Goal: Transaction & Acquisition: Obtain resource

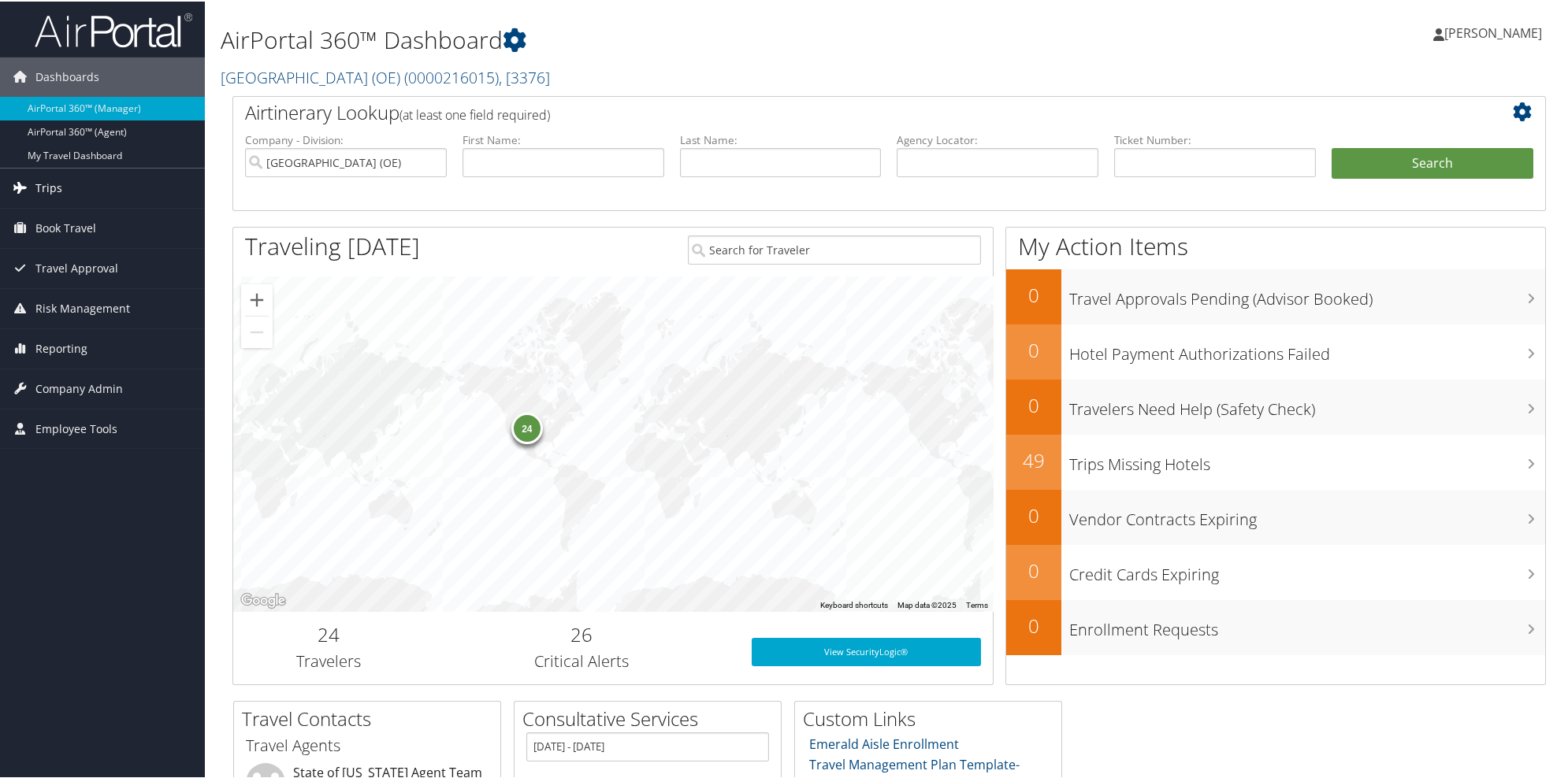
click at [63, 186] on link "Trips" at bounding box center [102, 186] width 205 height 39
drag, startPoint x: 80, startPoint y: 220, endPoint x: 187, endPoint y: 203, distance: 108.3
click at [80, 220] on link "Airtinerary® Lookup" at bounding box center [102, 218] width 205 height 23
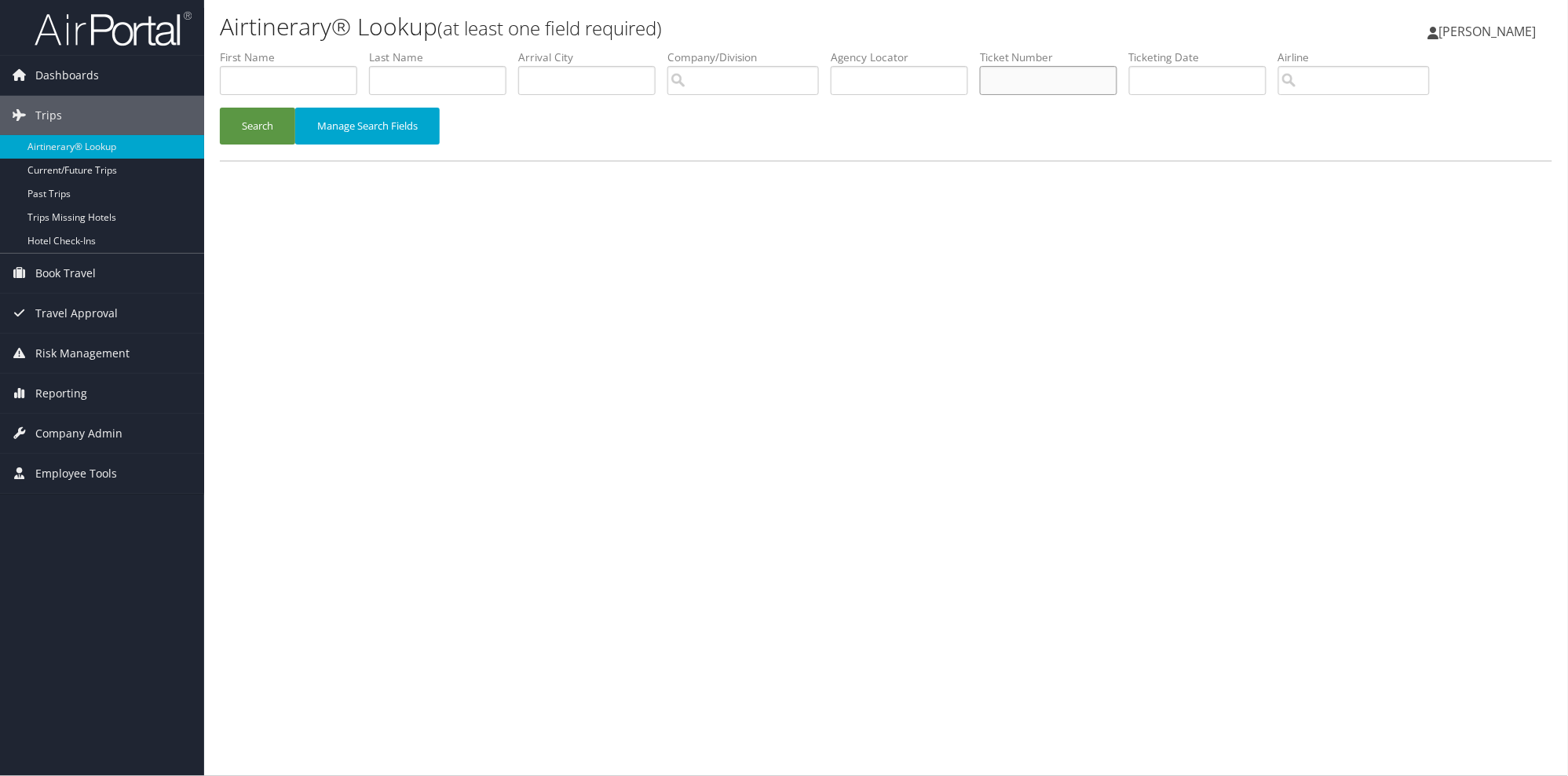
click at [1050, 75] on input "text" at bounding box center [1049, 80] width 138 height 29
type input "8900897046787"
click at [260, 139] on button "Search" at bounding box center [257, 126] width 75 height 37
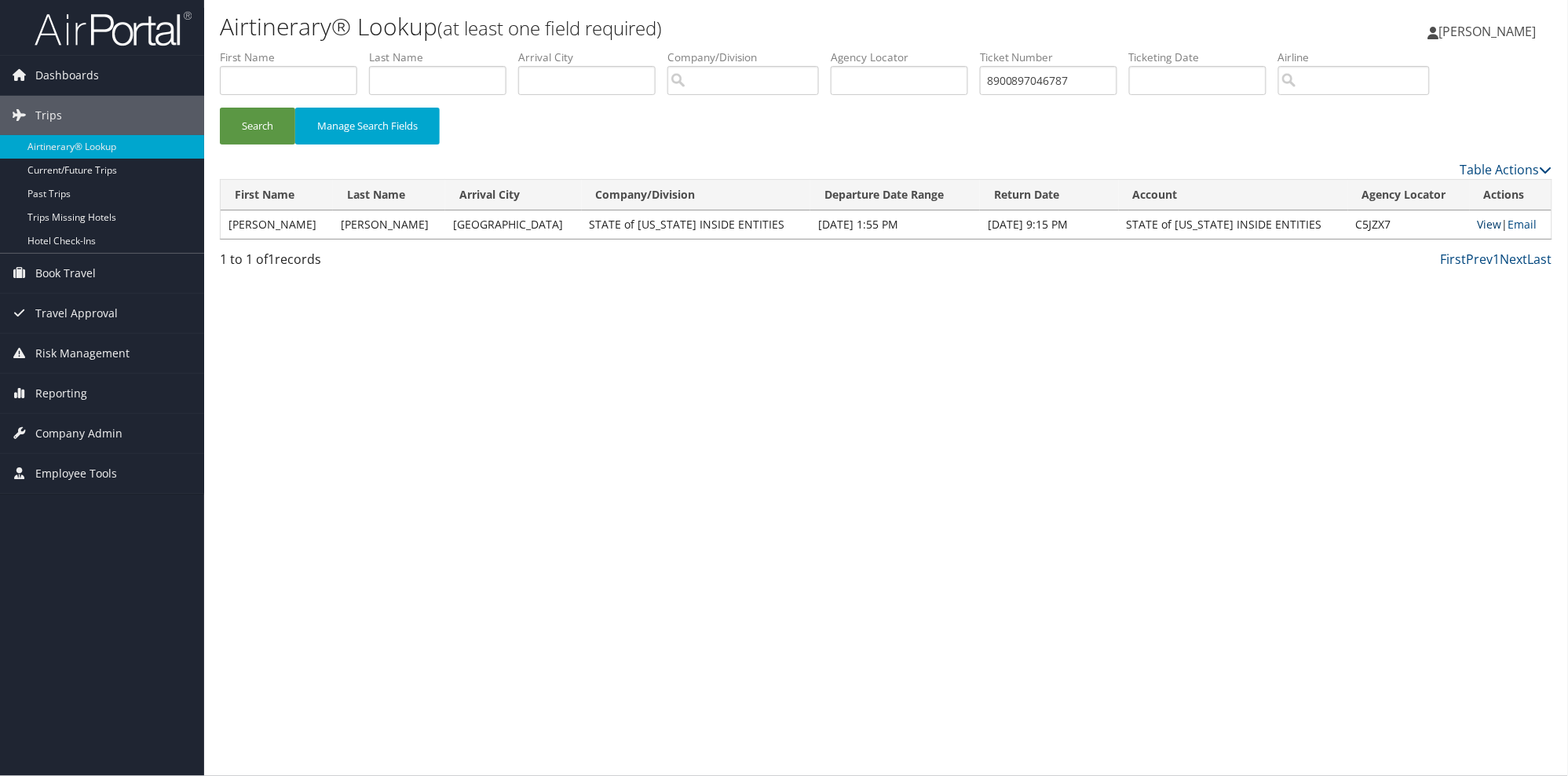
click at [1478, 230] on link "View" at bounding box center [1490, 225] width 24 height 15
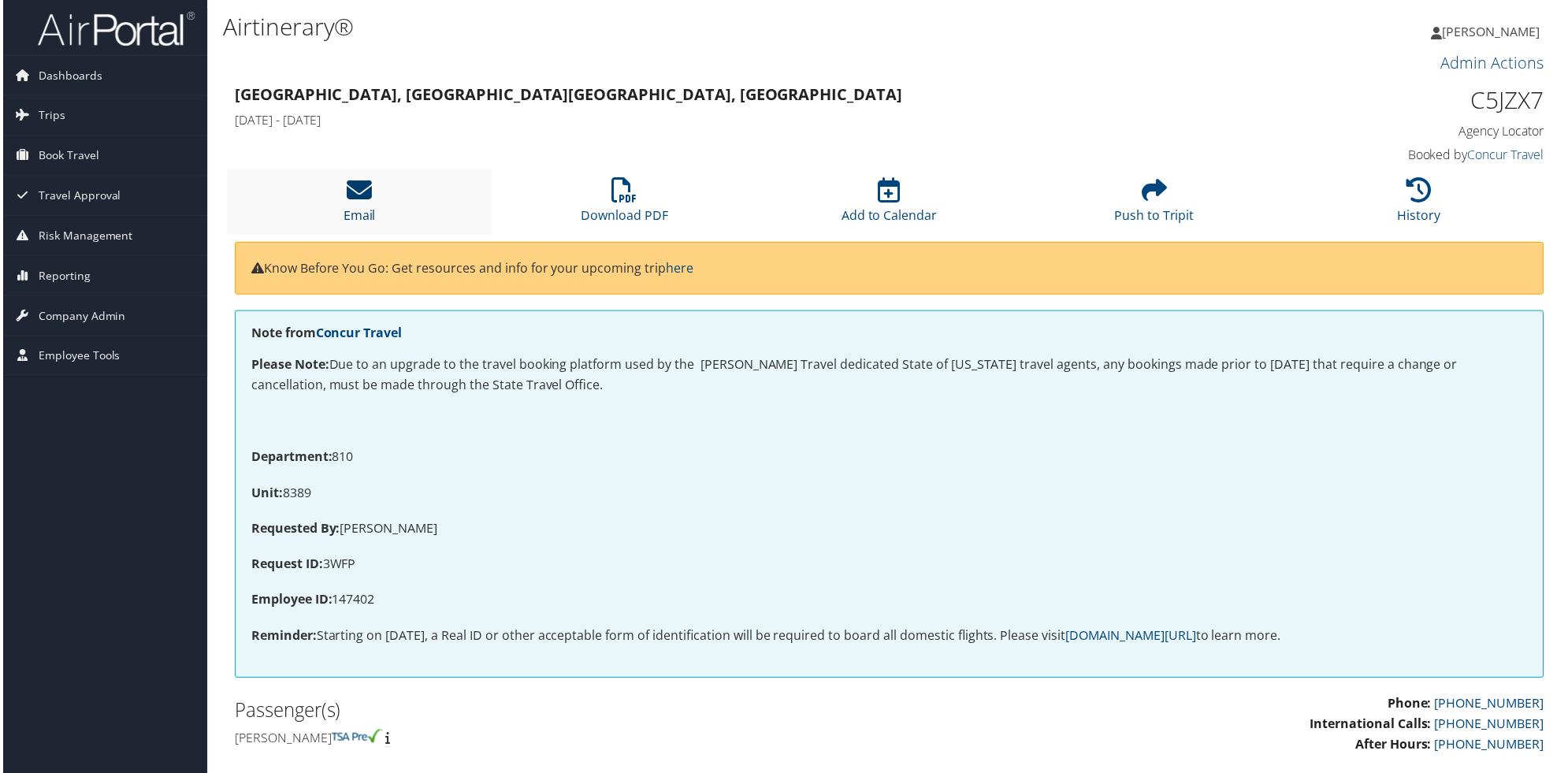
click at [360, 193] on icon at bounding box center [358, 191] width 25 height 25
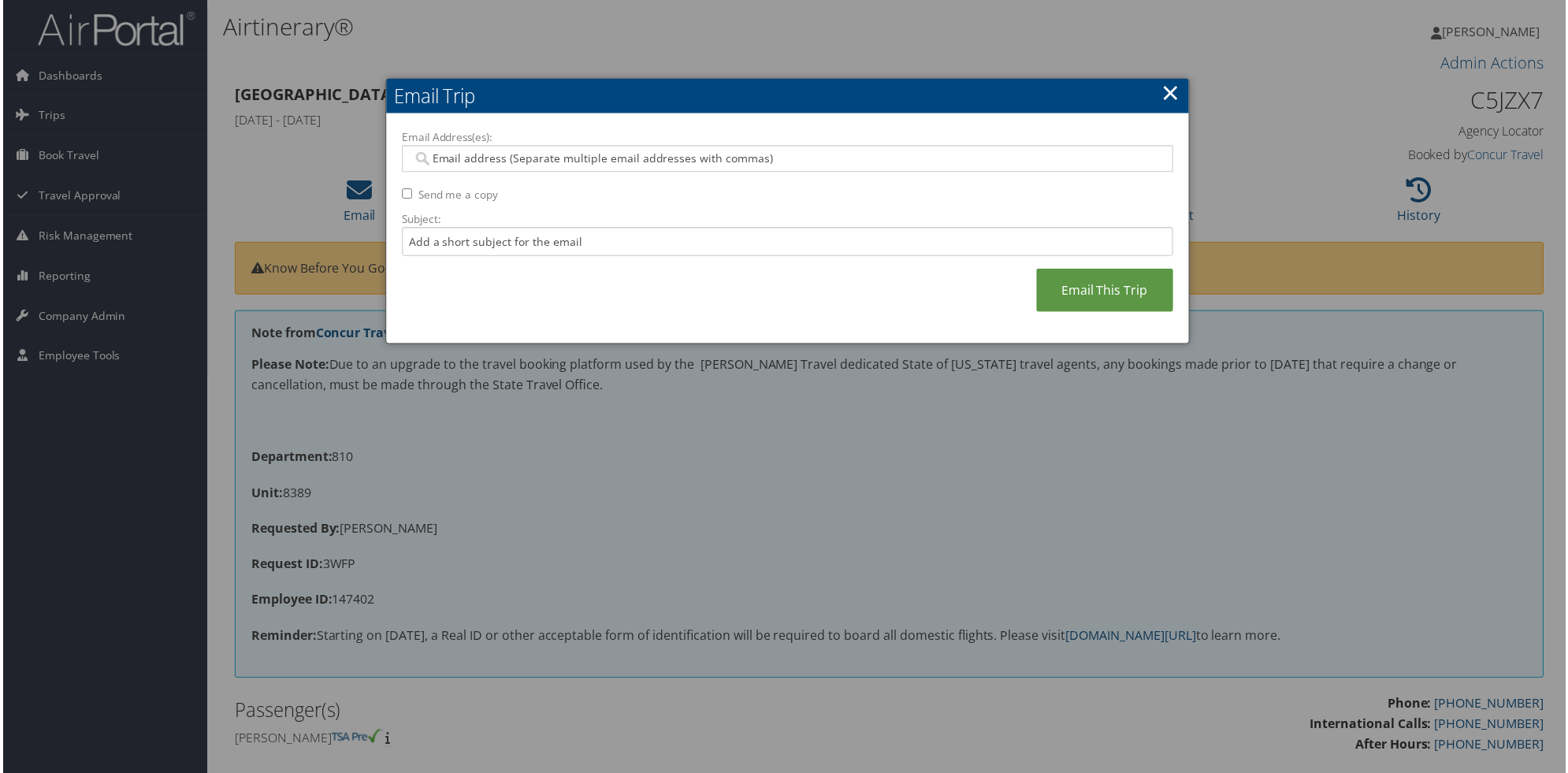
click at [431, 157] on input "Email Address(es):" at bounding box center [787, 159] width 752 height 16
click at [1174, 90] on link "×" at bounding box center [1172, 92] width 18 height 32
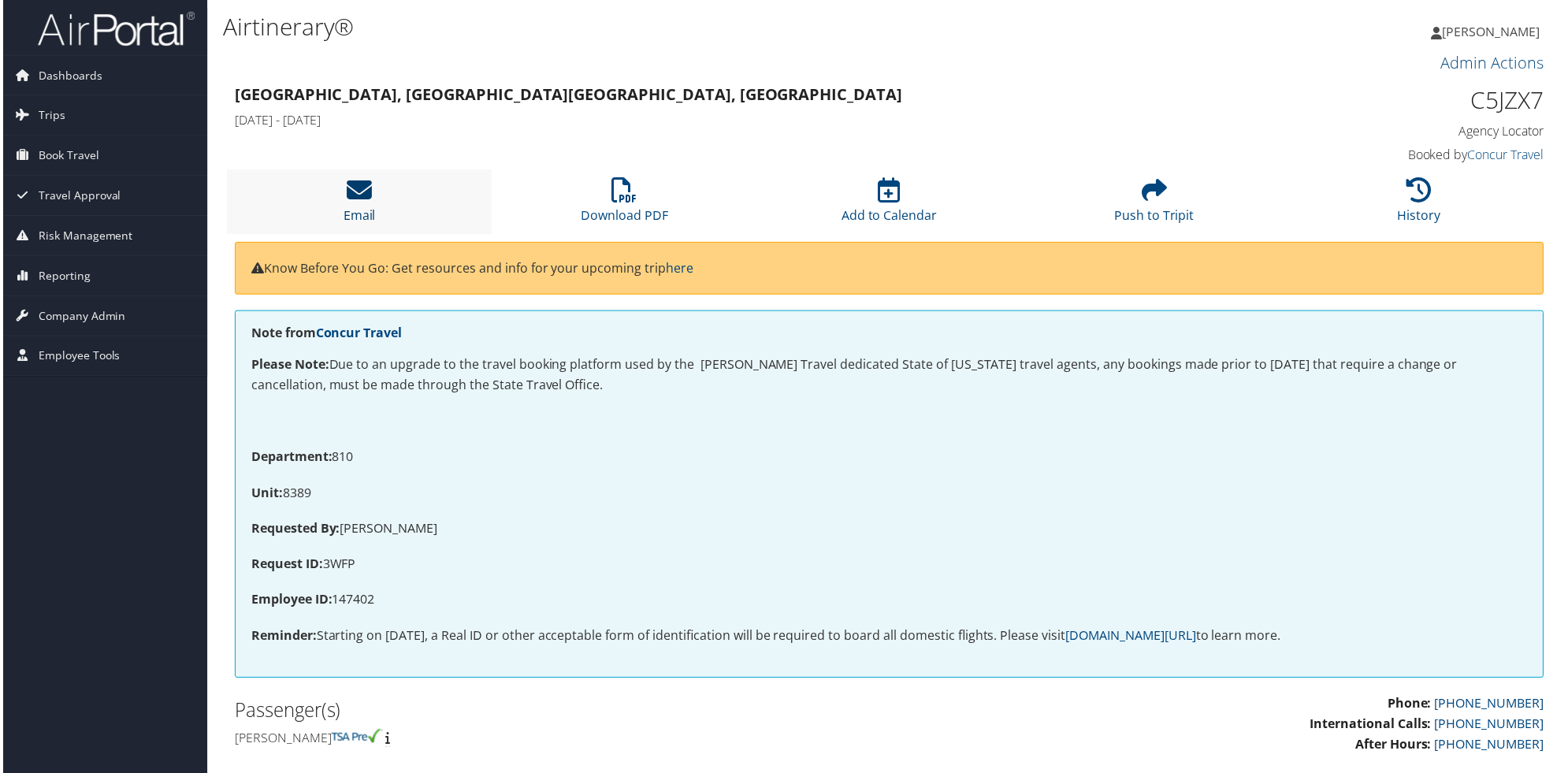
click at [368, 197] on icon at bounding box center [358, 191] width 25 height 25
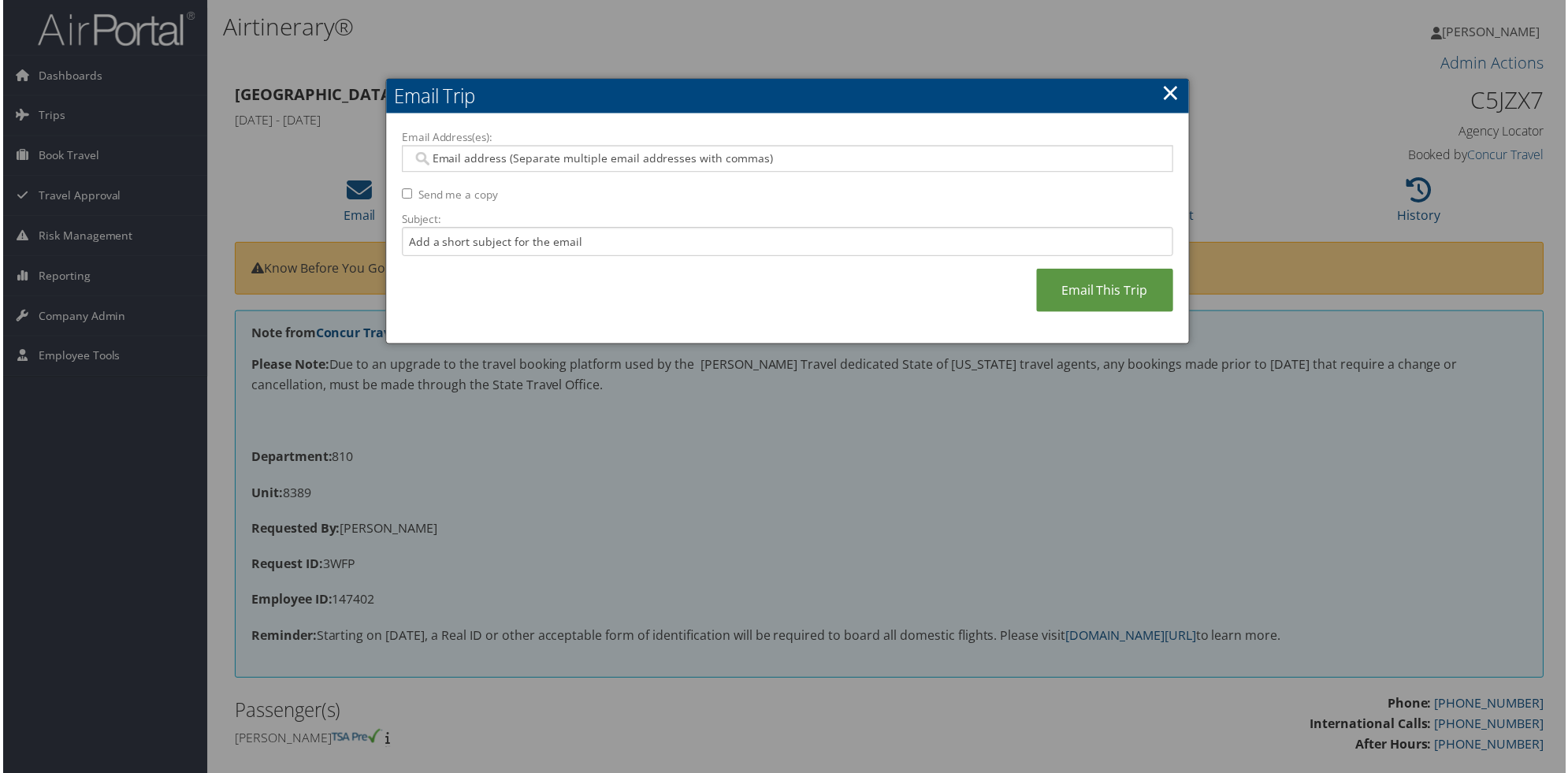
click at [430, 159] on input "Email Address(es):" at bounding box center [787, 159] width 752 height 16
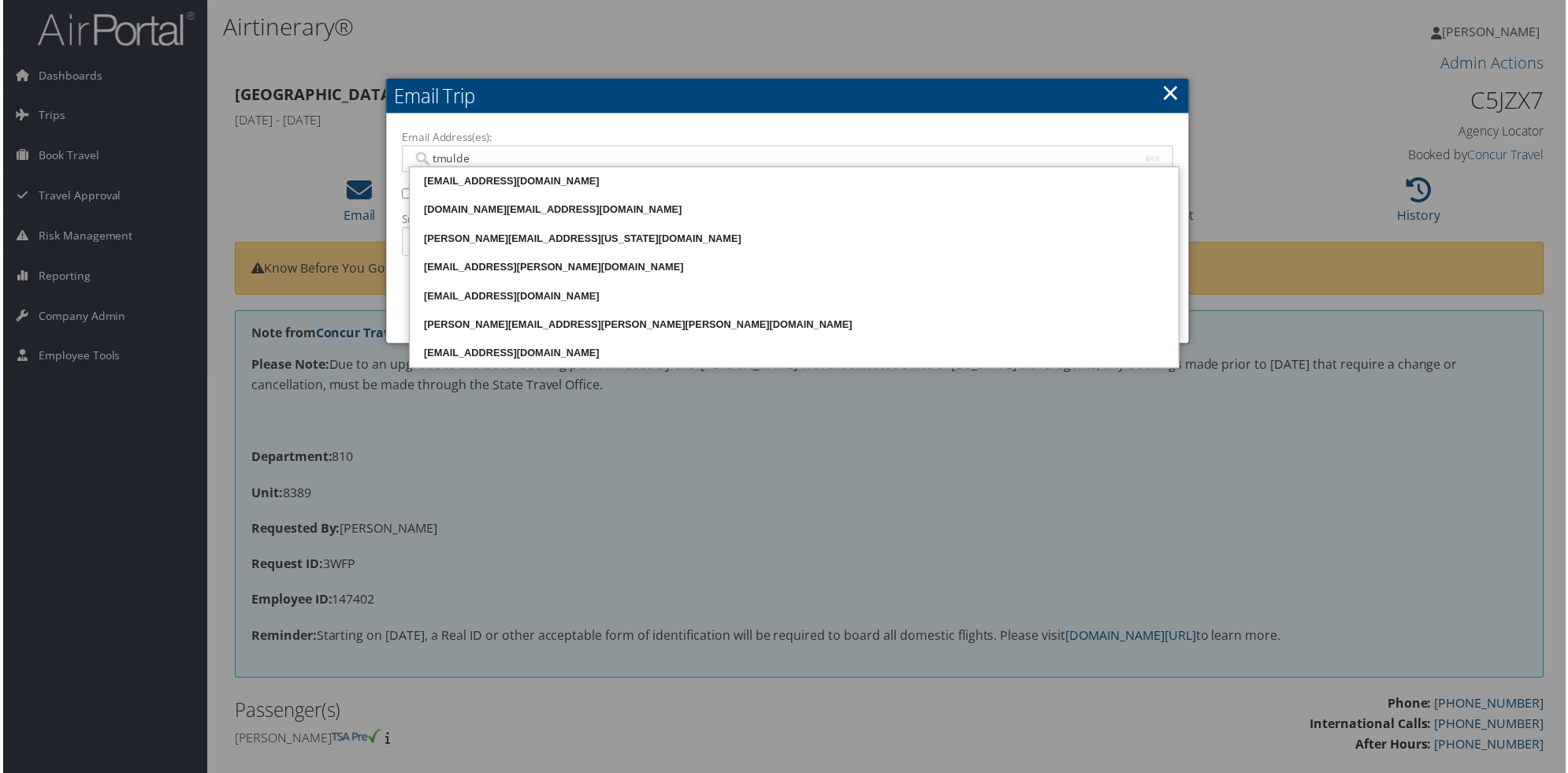
type input "tmulder"
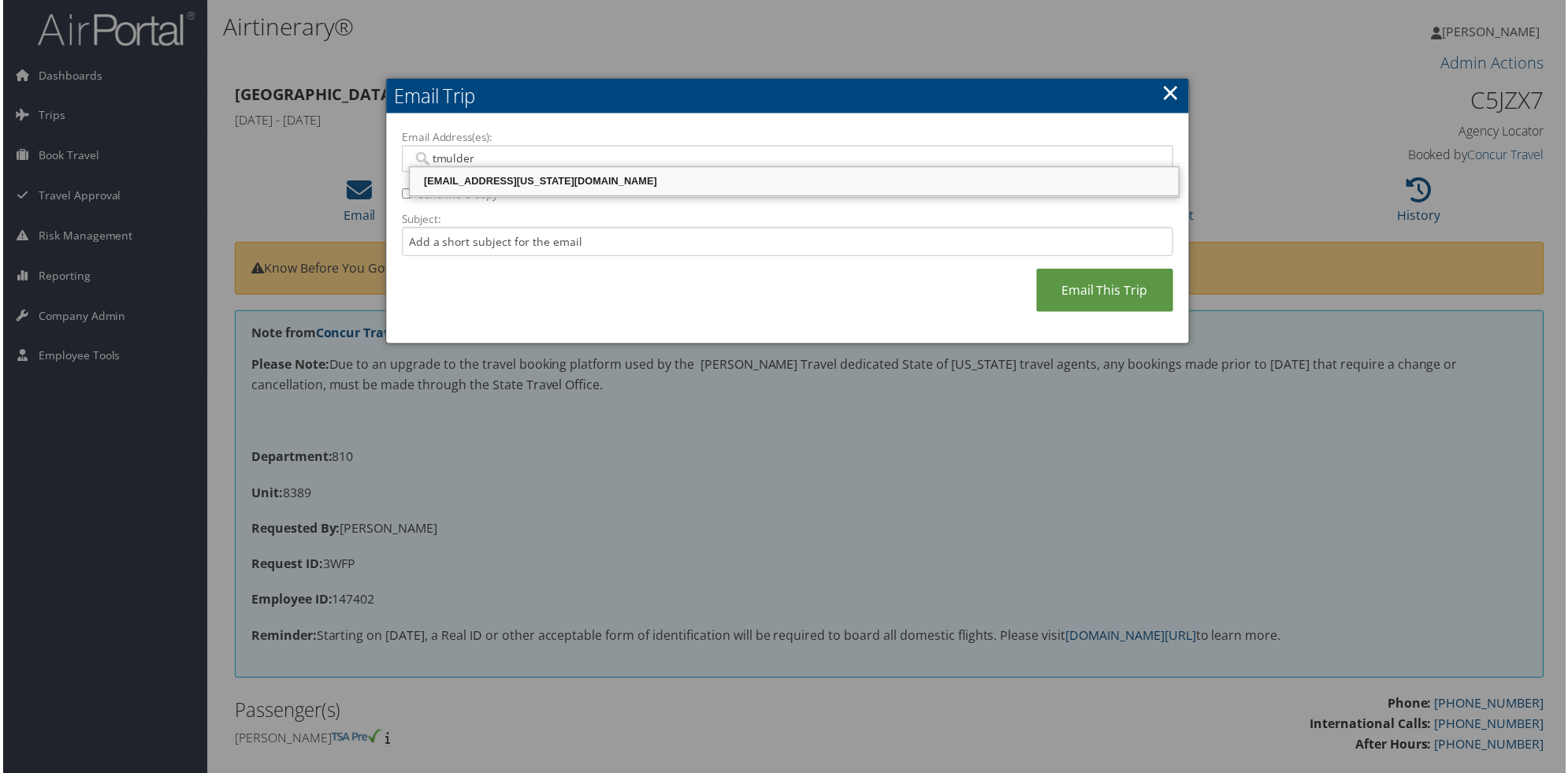
click at [455, 184] on div "TMULDER@UTAH.GOV" at bounding box center [793, 182] width 766 height 16
type input "TMULDER@UTAH.GOV"
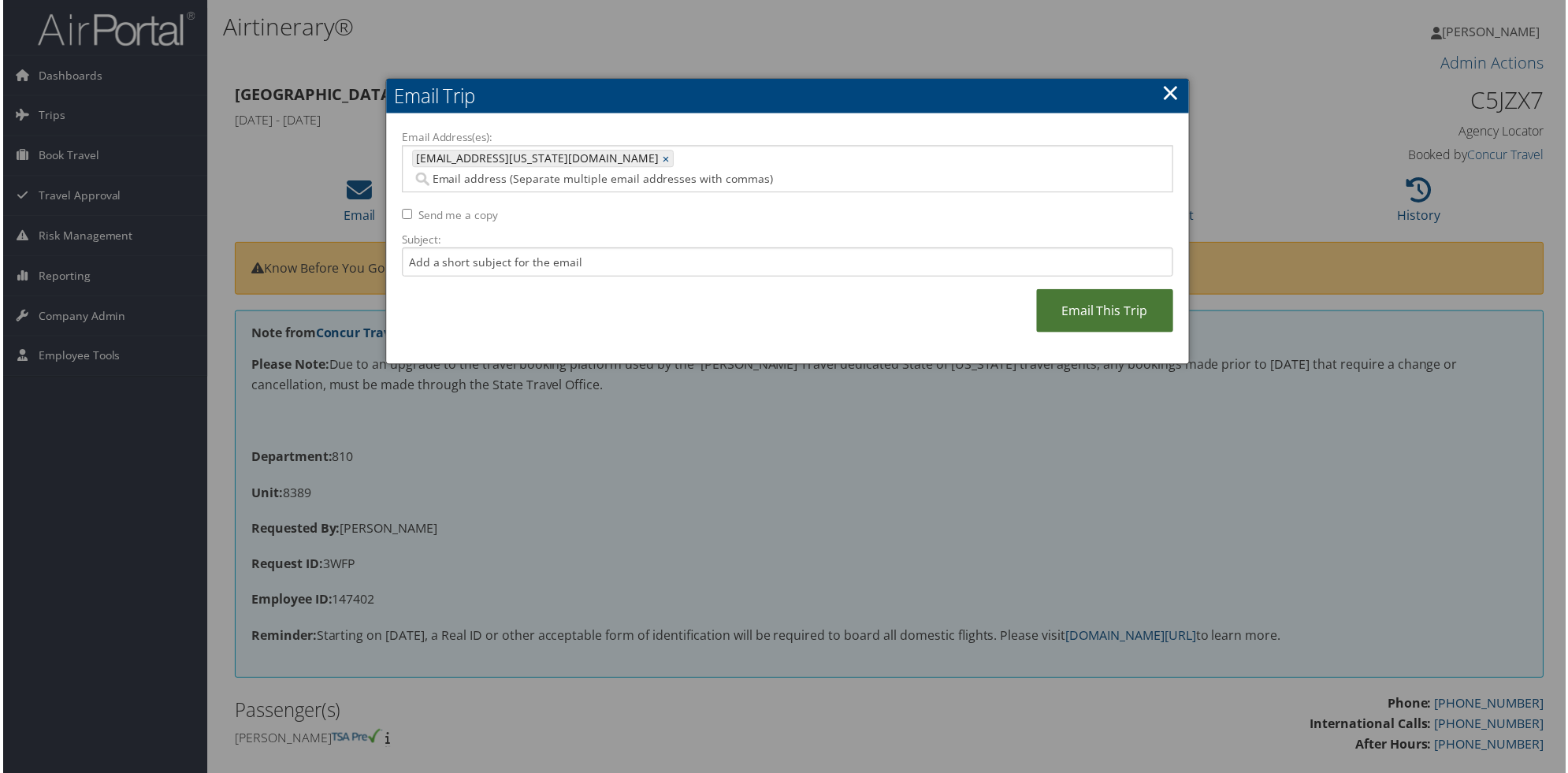
click at [1109, 293] on link "Email This Trip" at bounding box center [1106, 312] width 137 height 44
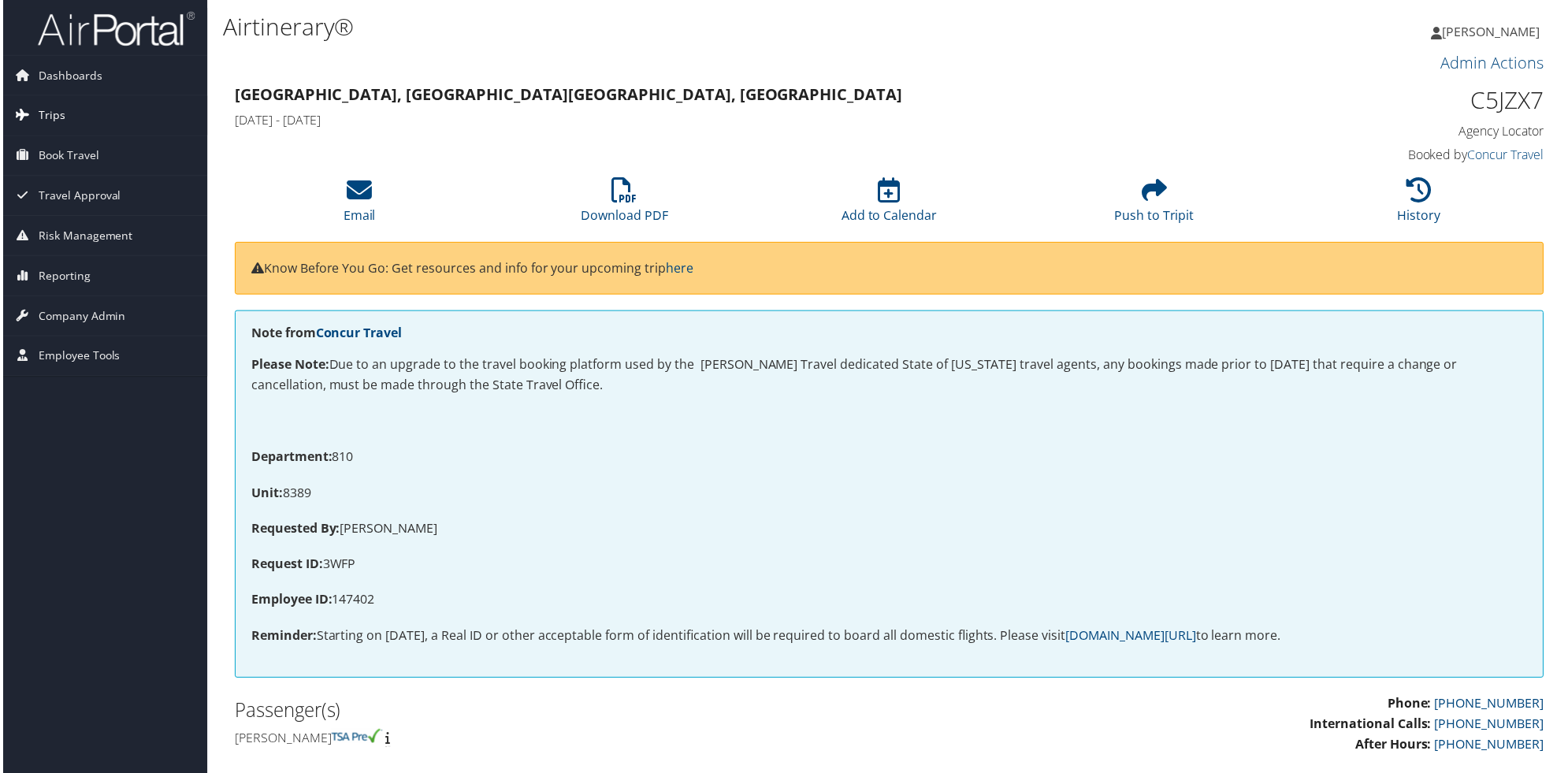
click at [59, 116] on span "Trips" at bounding box center [49, 116] width 27 height 39
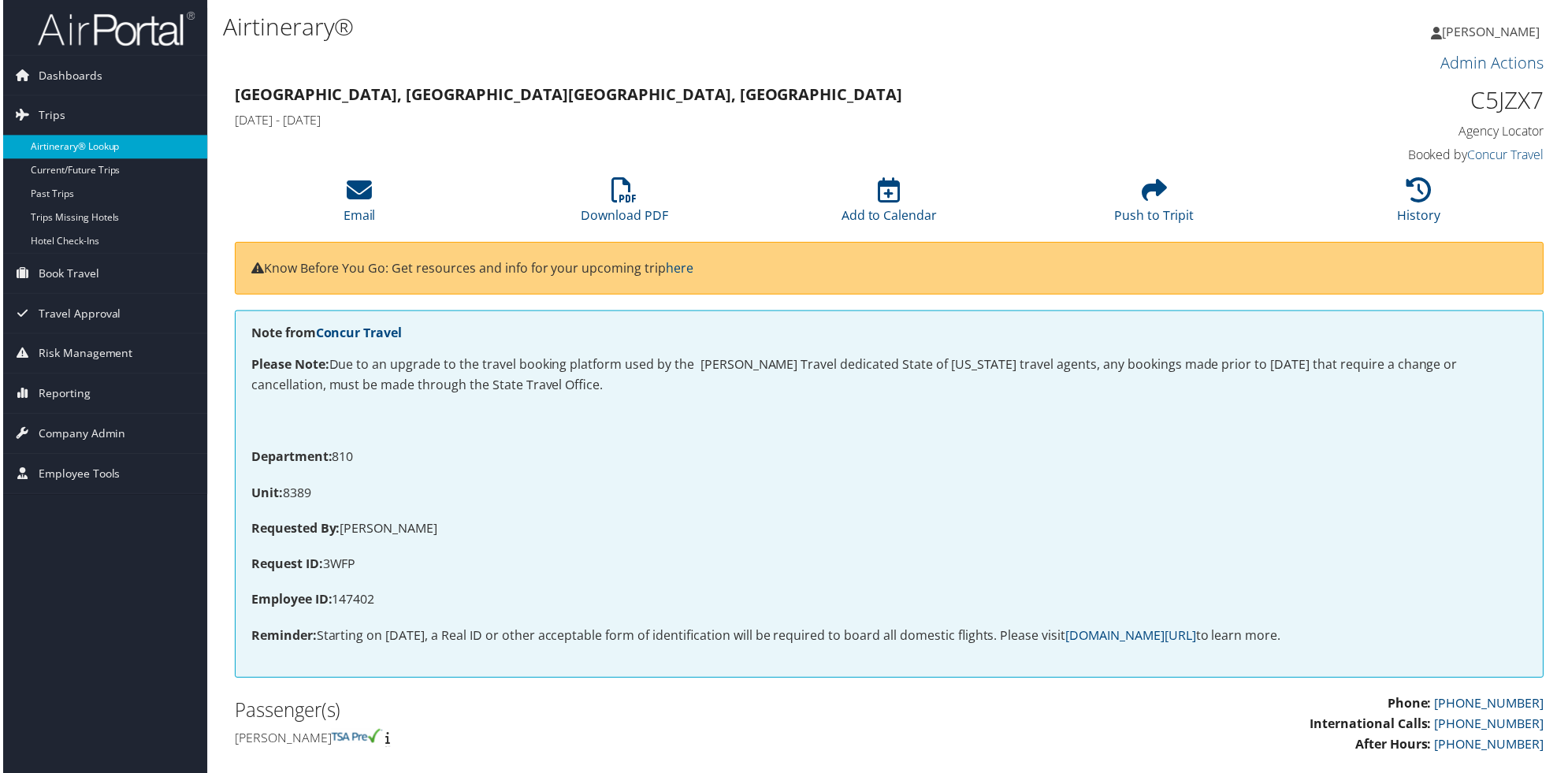
click at [65, 144] on link "Airtinerary® Lookup" at bounding box center [102, 147] width 205 height 23
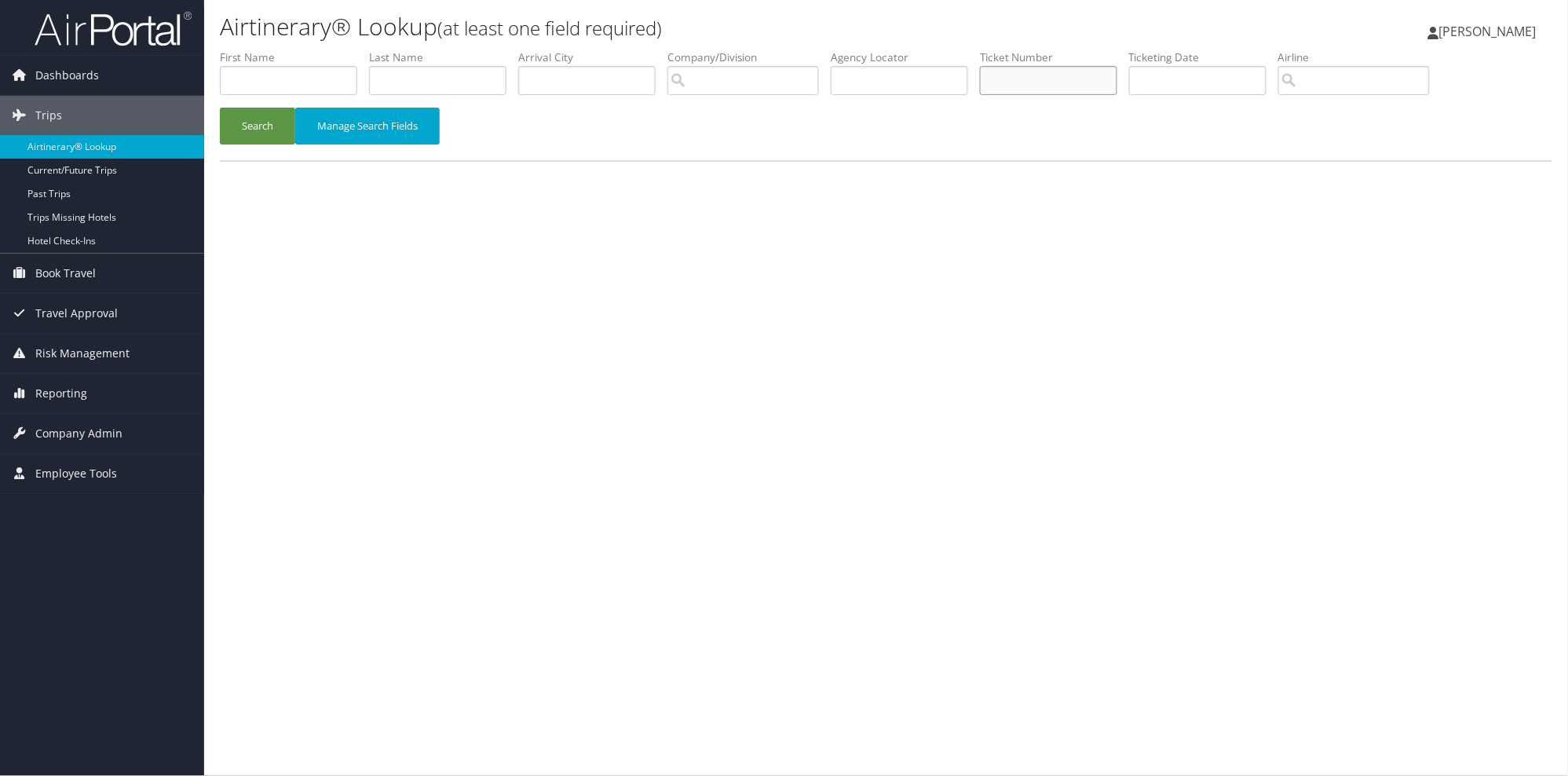
click at [1040, 73] on input "text" at bounding box center [1049, 80] width 138 height 29
click at [260, 125] on button "Search" at bounding box center [257, 126] width 75 height 37
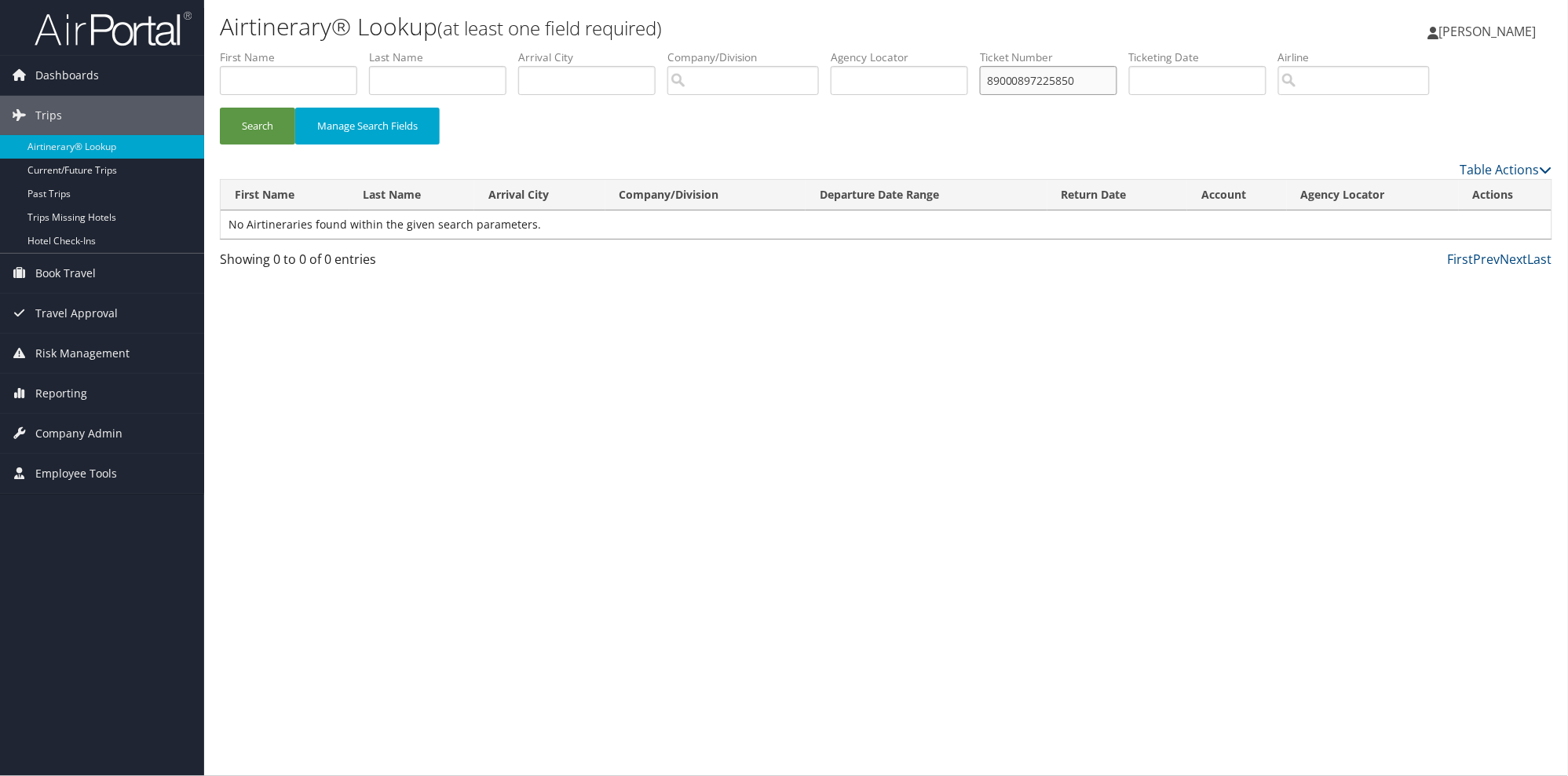
click at [1047, 83] on input "89000897225850" at bounding box center [1049, 80] width 138 height 29
type input "8900897225850"
click at [244, 128] on button "Search" at bounding box center [257, 126] width 75 height 37
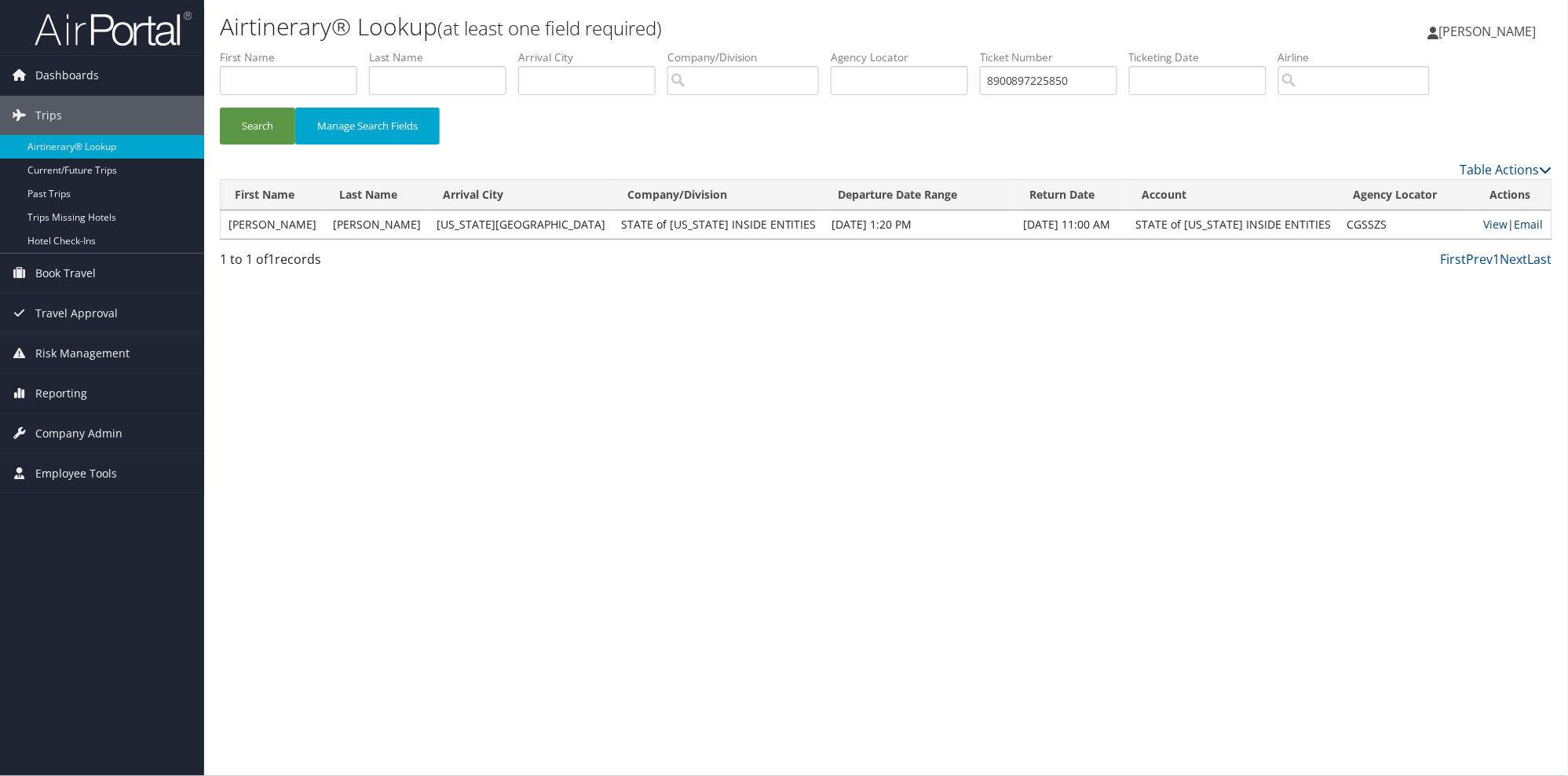
click at [1515, 226] on link "Email" at bounding box center [1529, 225] width 29 height 15
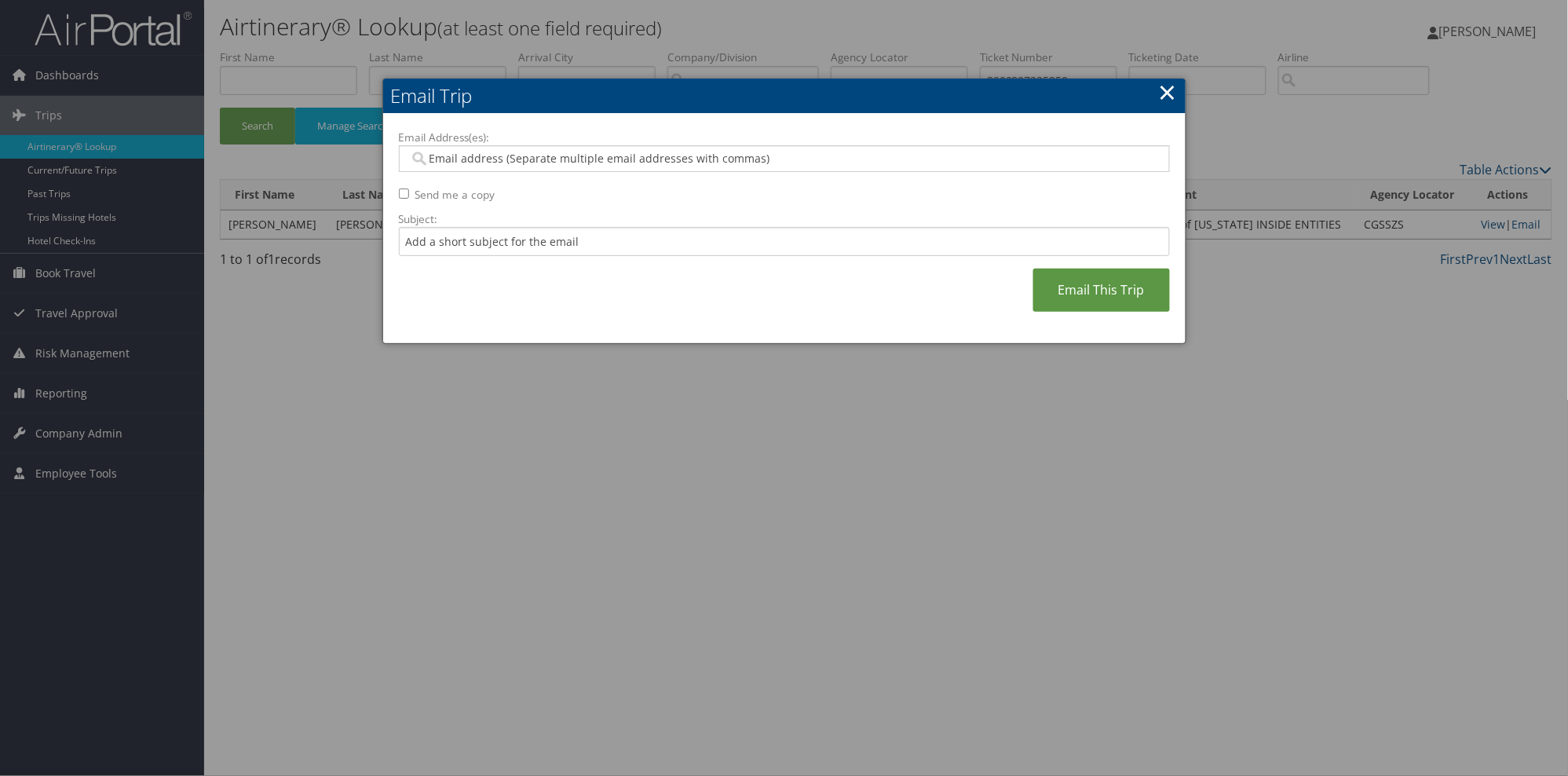
click at [427, 159] on input "Email Address(es):" at bounding box center [784, 159] width 750 height 16
paste input "7814219011015"
type input "7814219011015"
click at [452, 157] on span "7814219011015" at bounding box center [453, 159] width 85 height 16
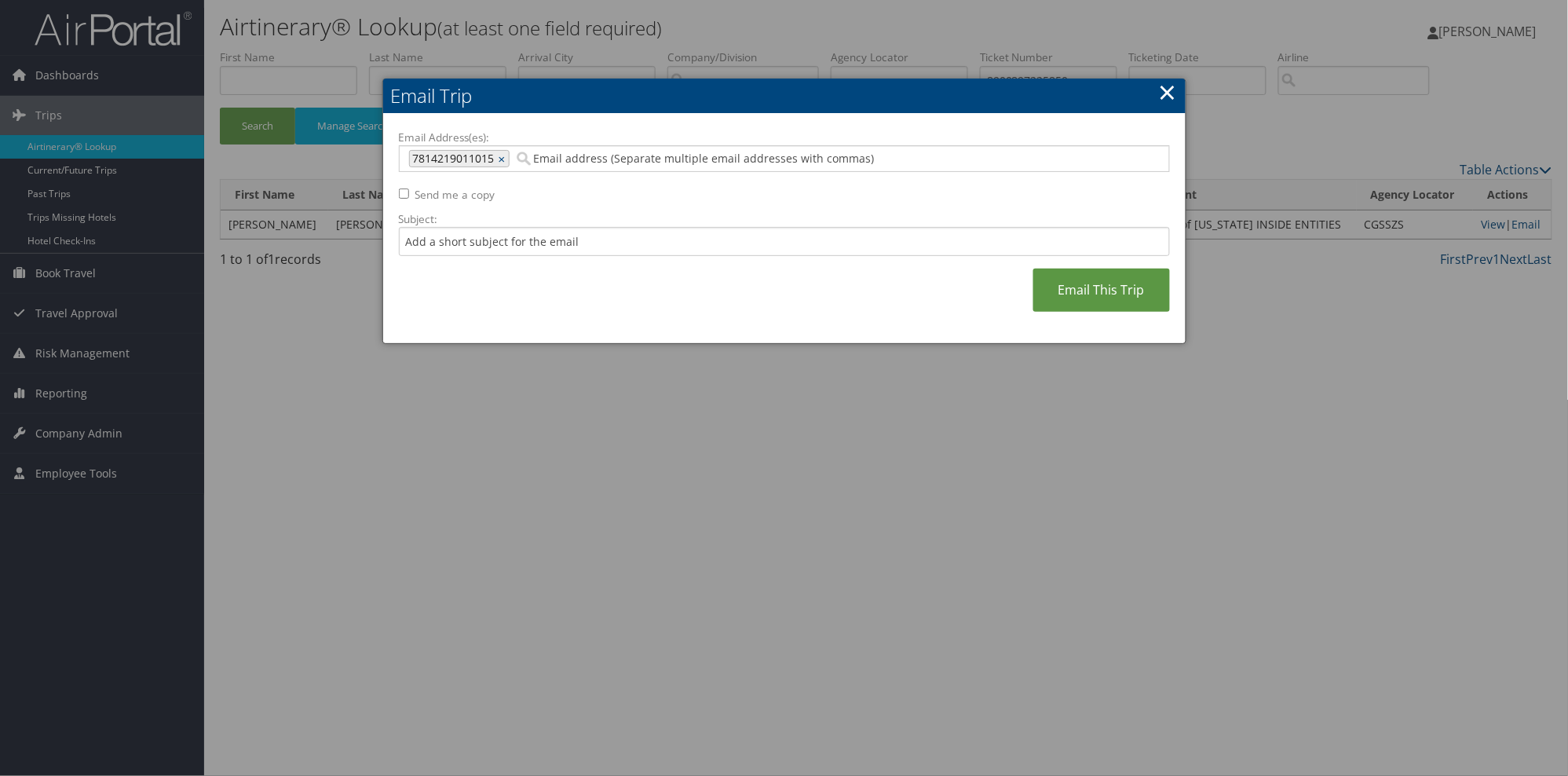
type input "7814219011015"
click at [499, 159] on link "×" at bounding box center [503, 159] width 10 height 16
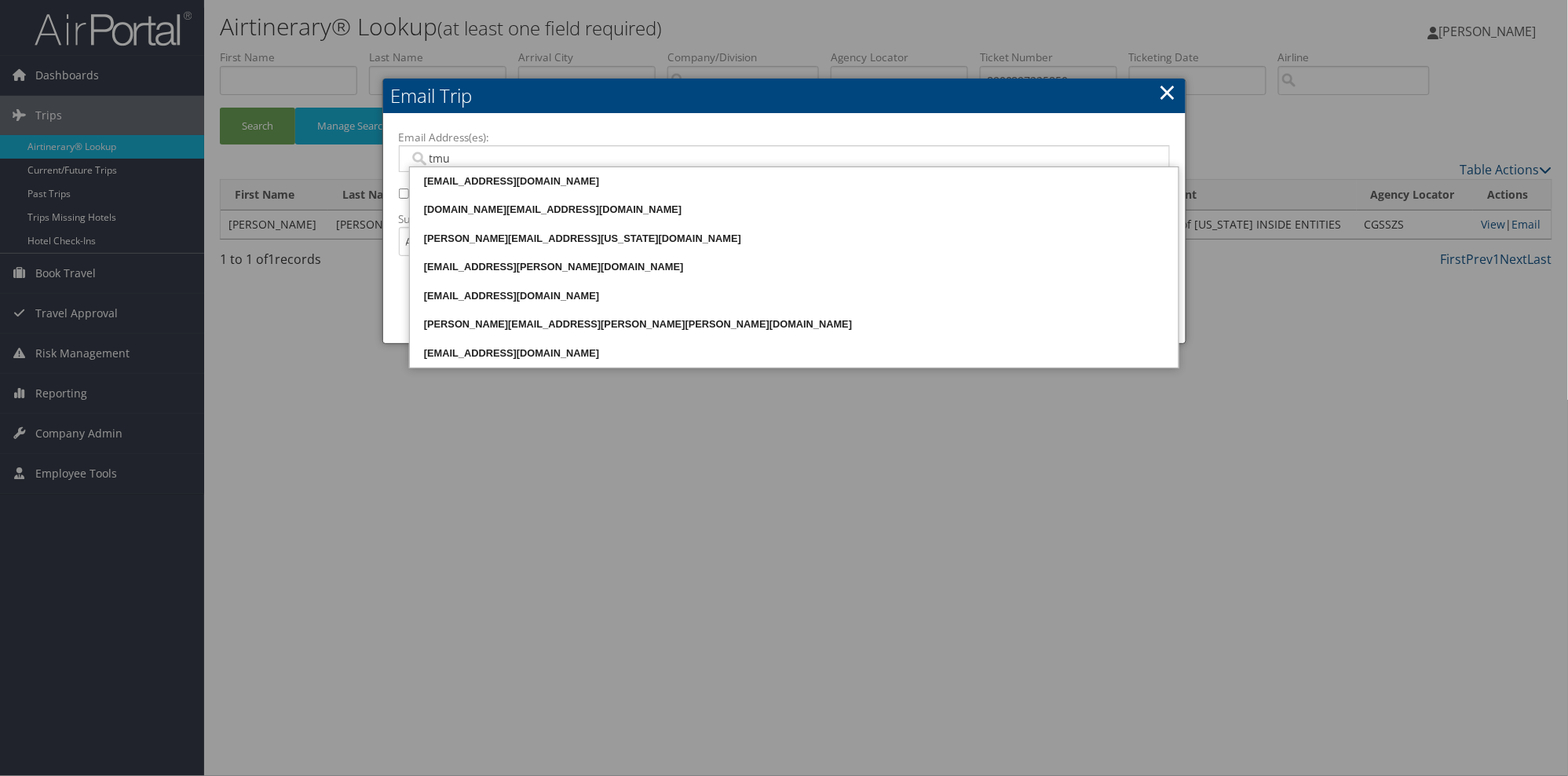
type input "tmul"
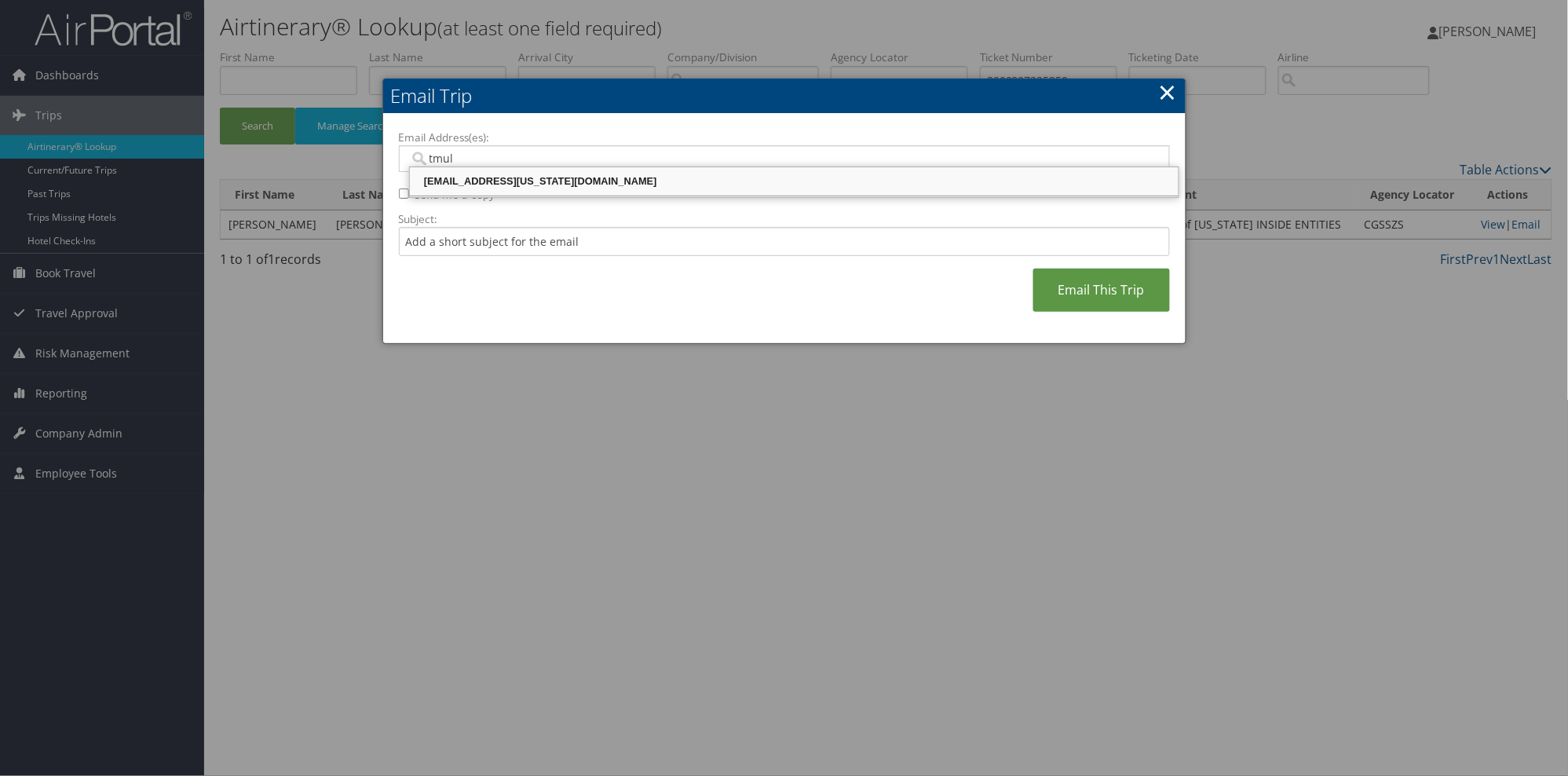
click at [503, 183] on div "TMULDER@UTAH.GOV" at bounding box center [794, 181] width 764 height 16
type input "TMULDER@UTAH.GOV"
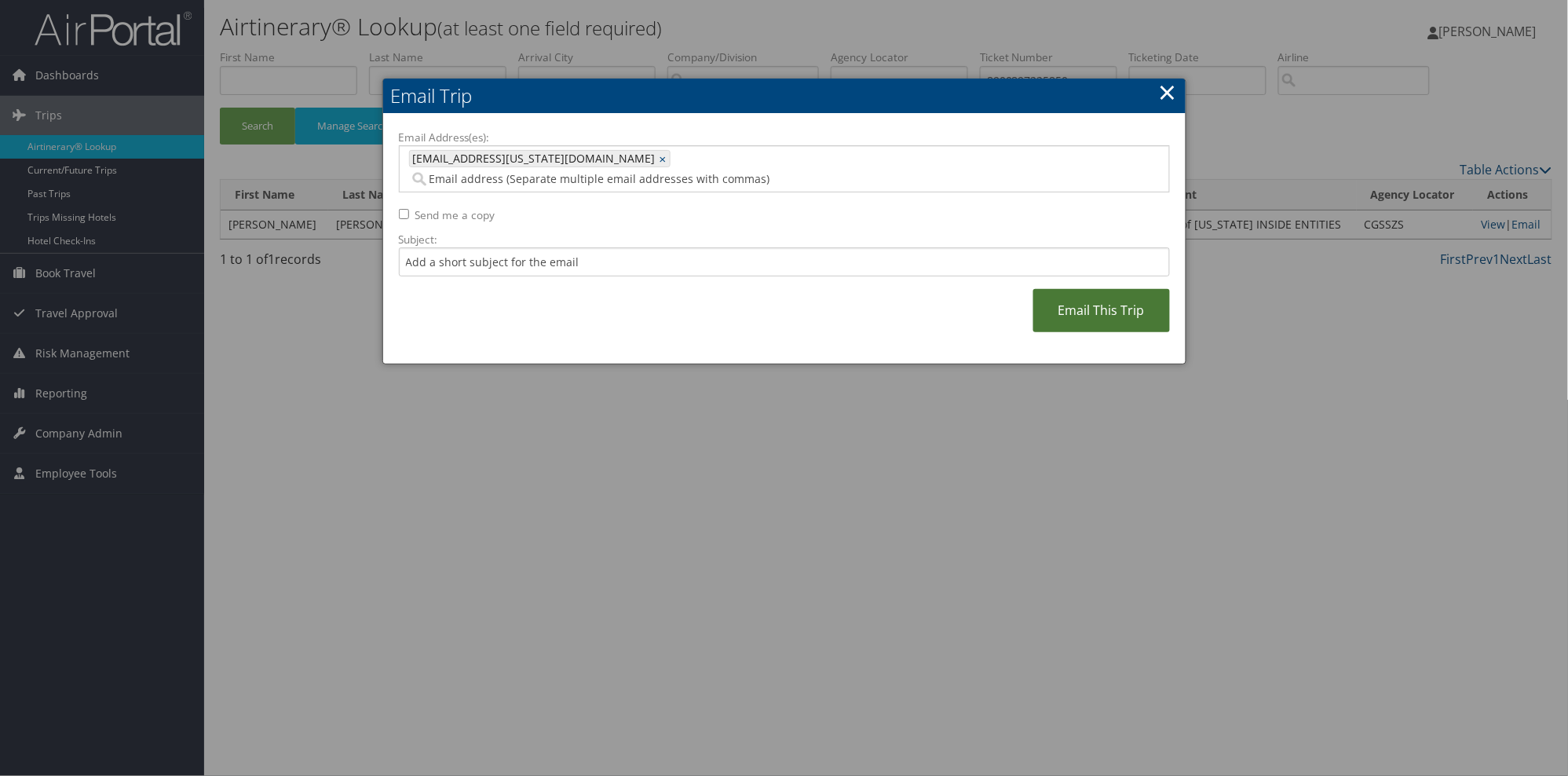
click at [1100, 297] on link "Email This Trip" at bounding box center [1102, 311] width 137 height 43
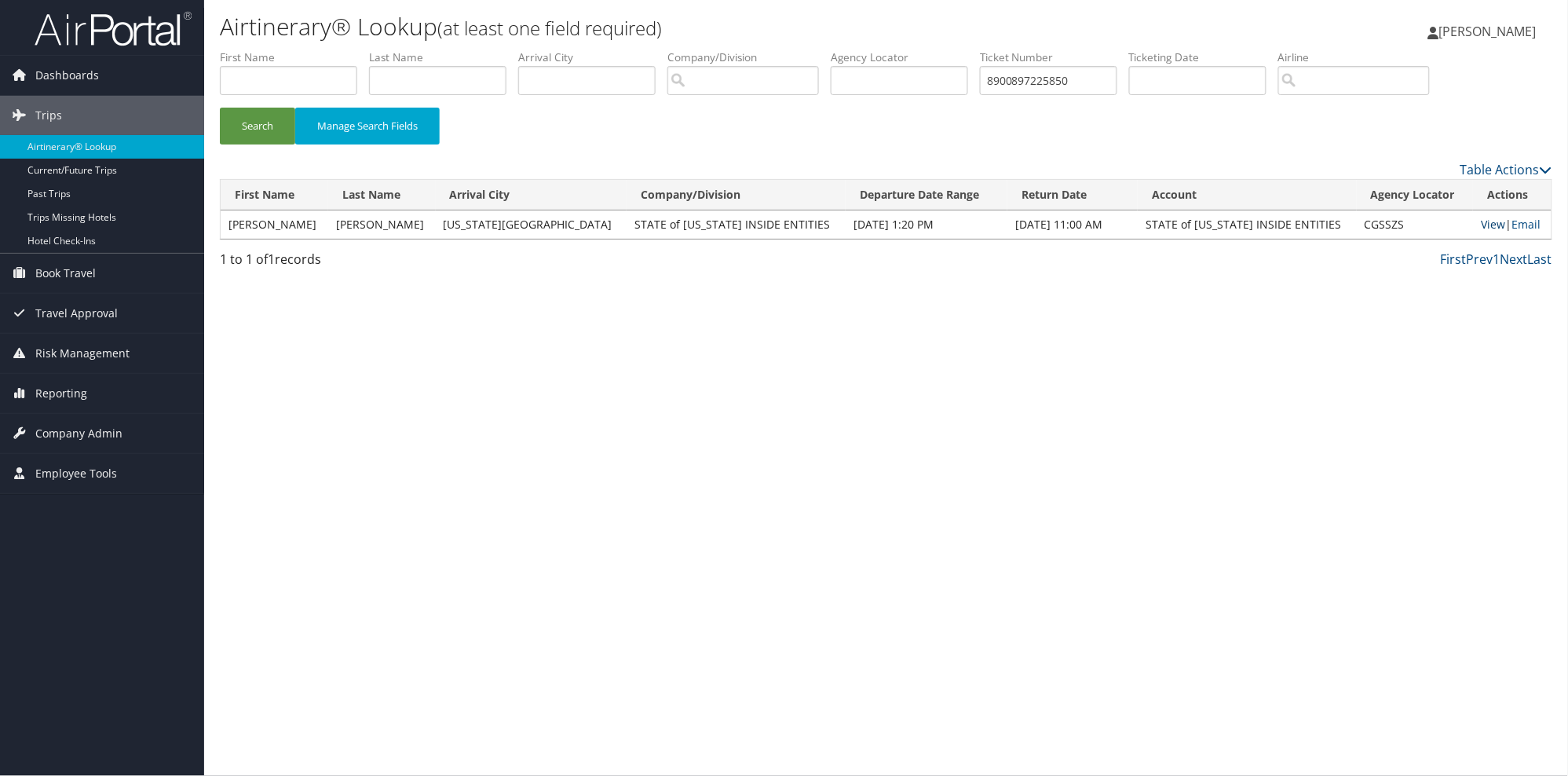
click at [1481, 225] on link "View" at bounding box center [1493, 225] width 24 height 15
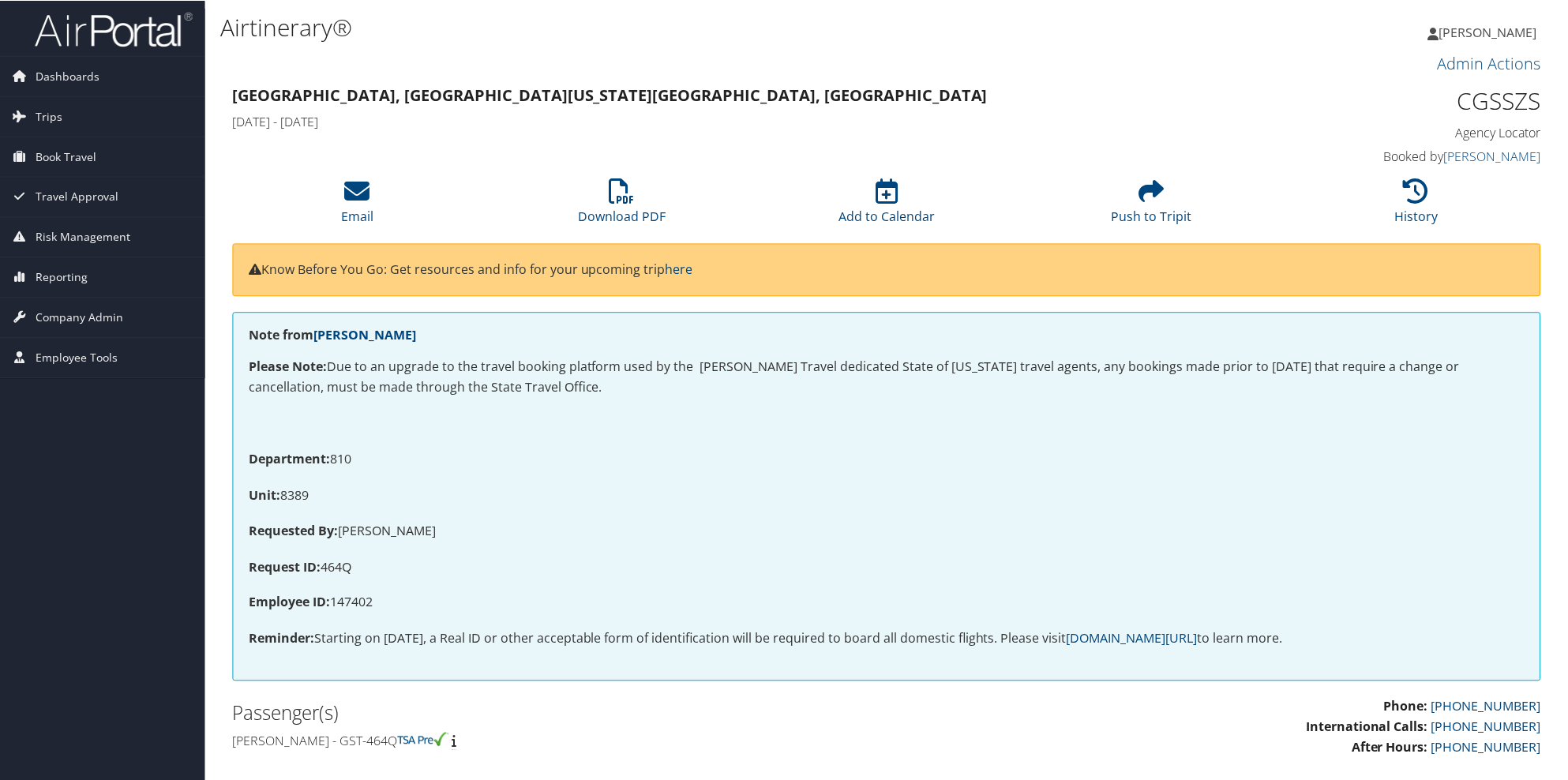
scroll to position [146, 0]
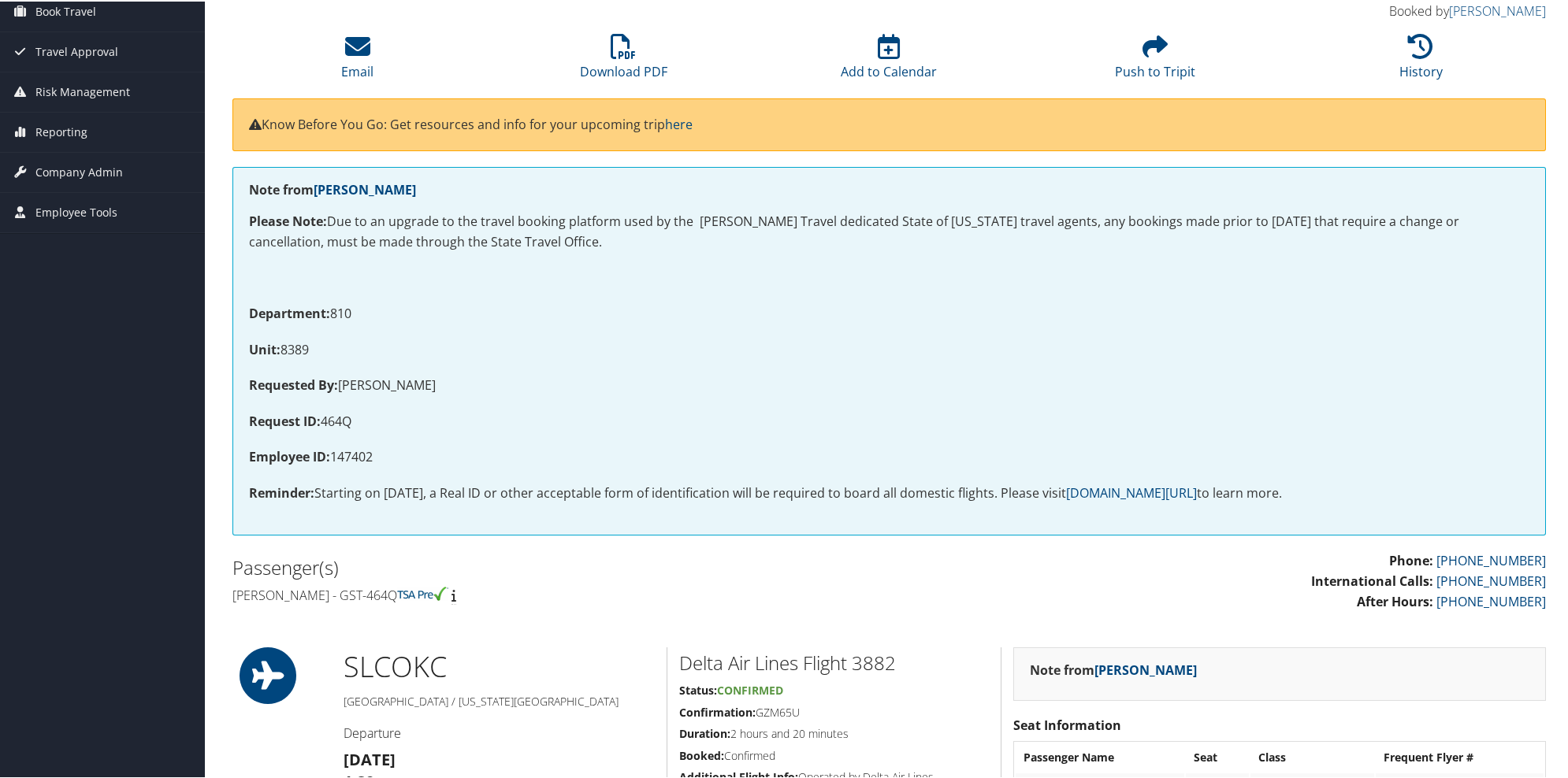
click at [1530, 520] on html "Menu Dashboards ► AirPortal 360™ (Manager) AirPortal 360™ (Agent) My Travel Das…" at bounding box center [787, 243] width 1573 height 778
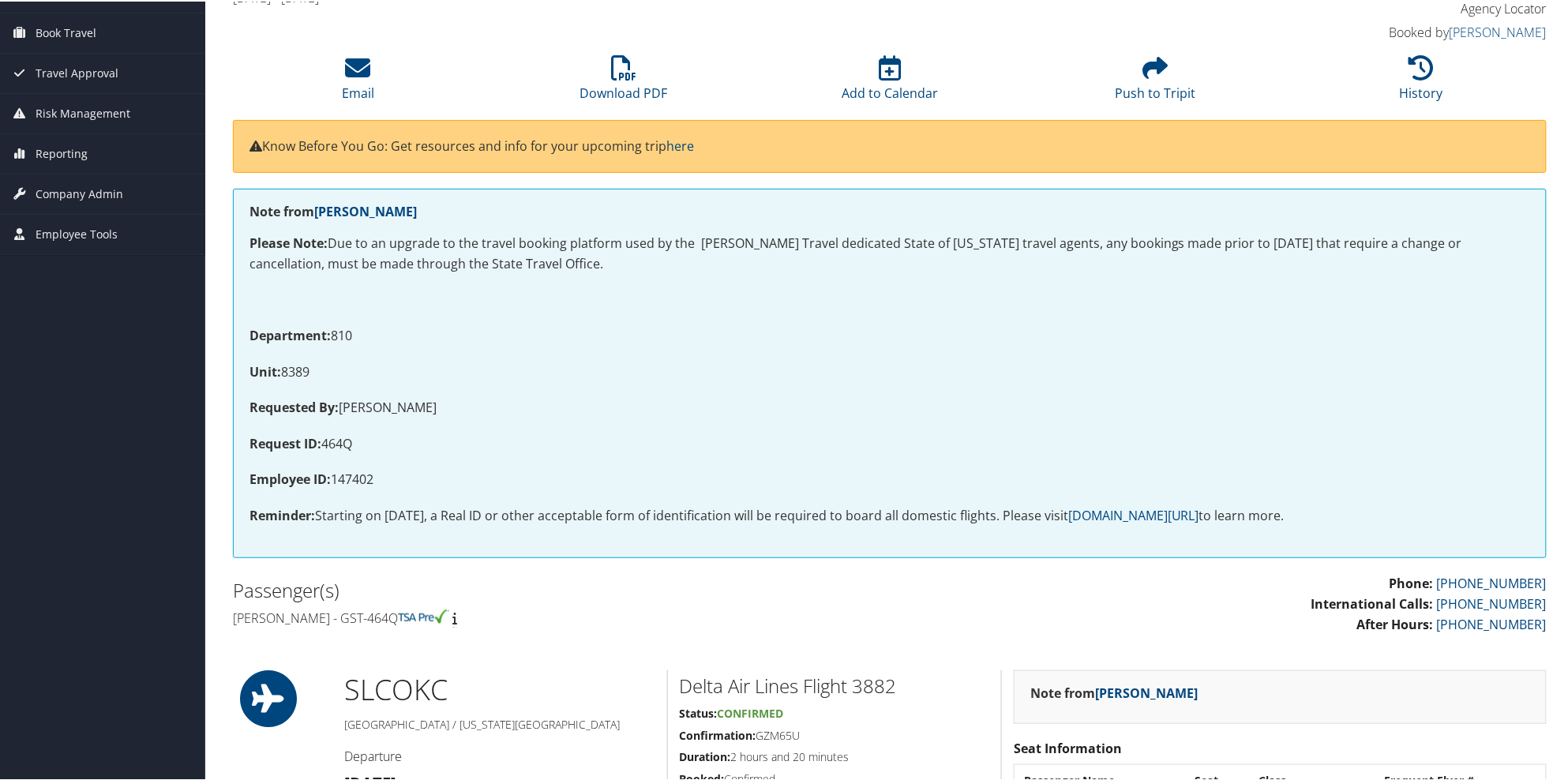
scroll to position [0, 0]
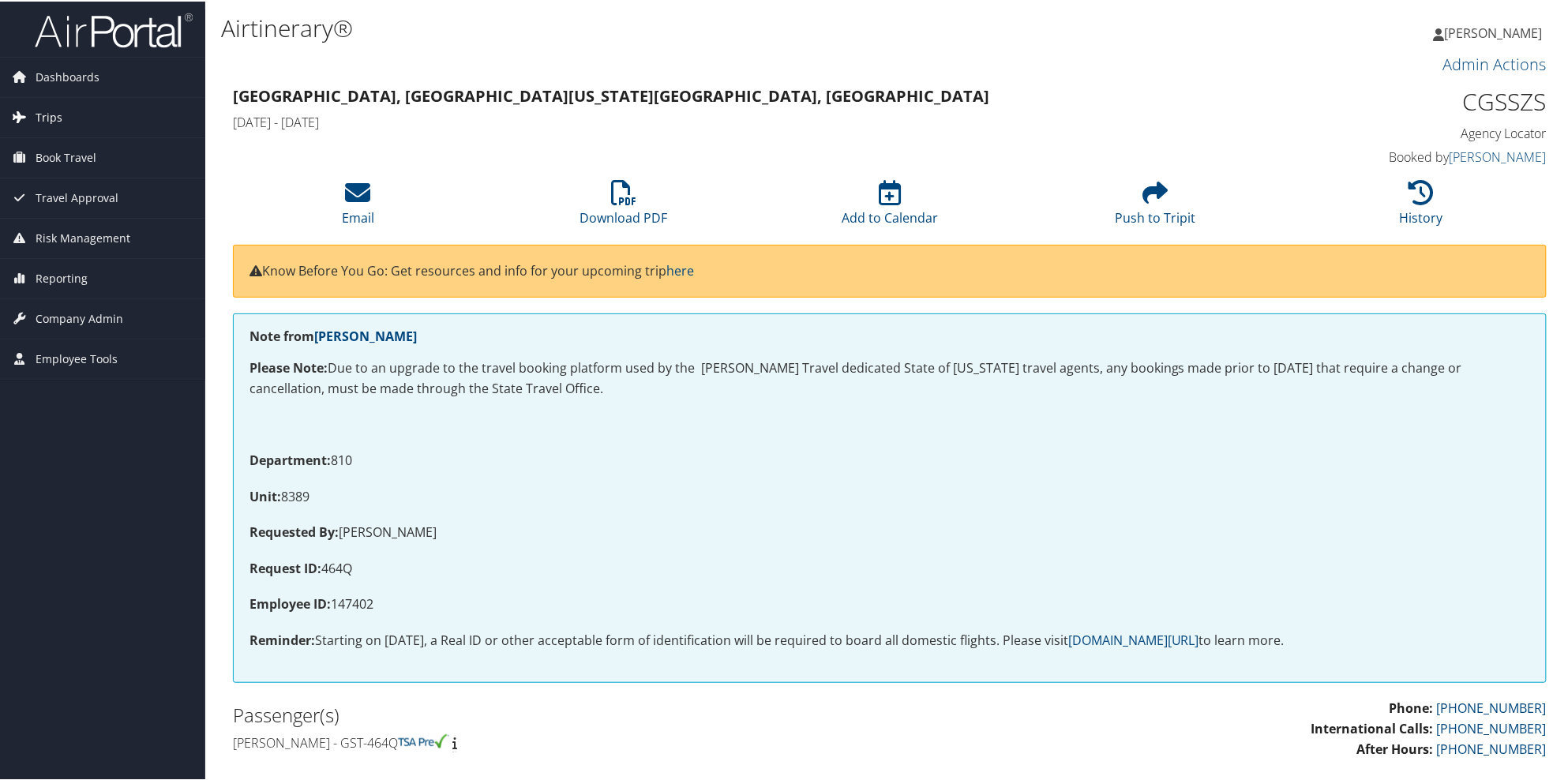
click at [57, 122] on span "Trips" at bounding box center [49, 116] width 27 height 39
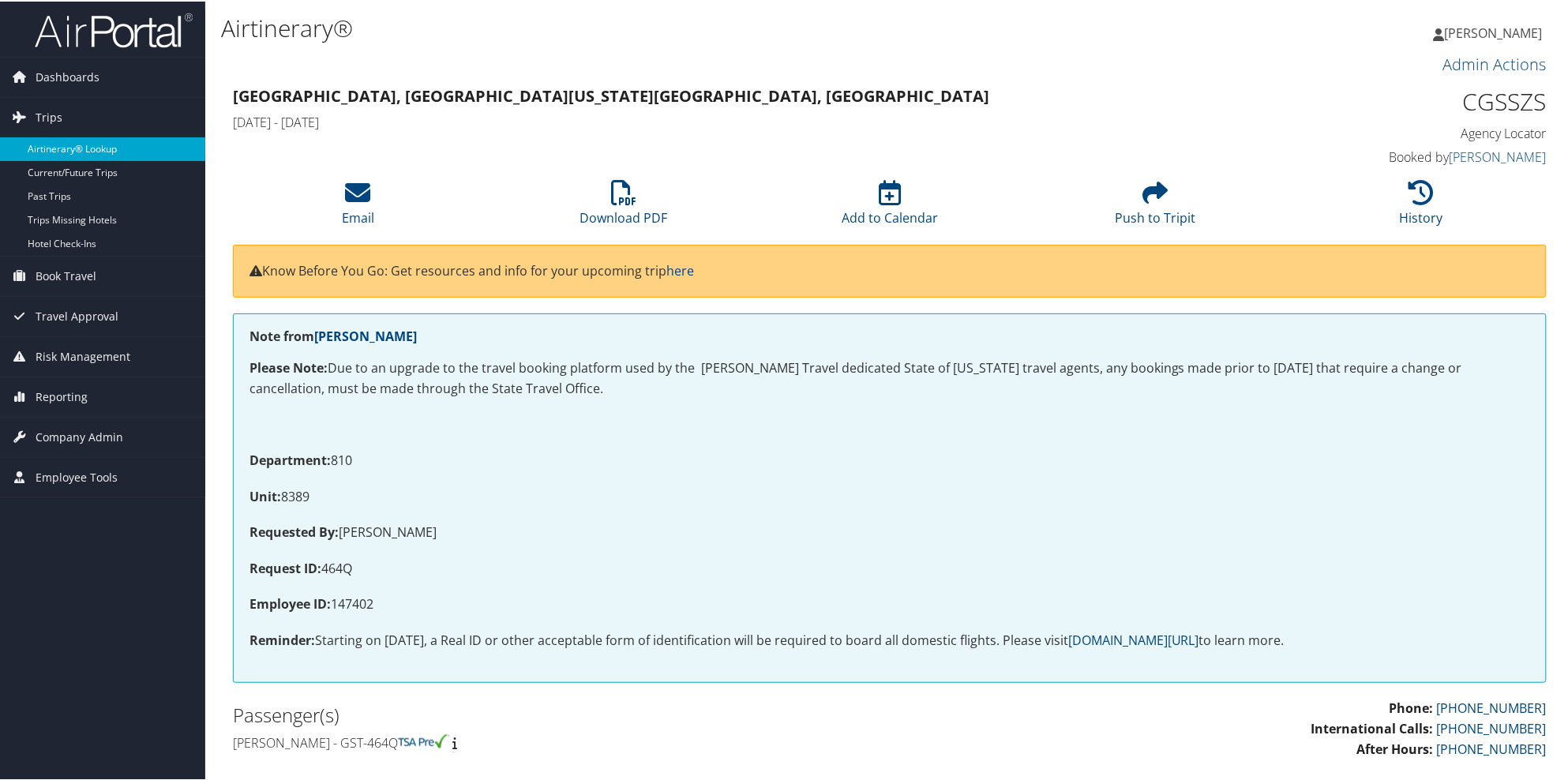
click at [59, 144] on link "Airtinerary® Lookup" at bounding box center [102, 148] width 206 height 24
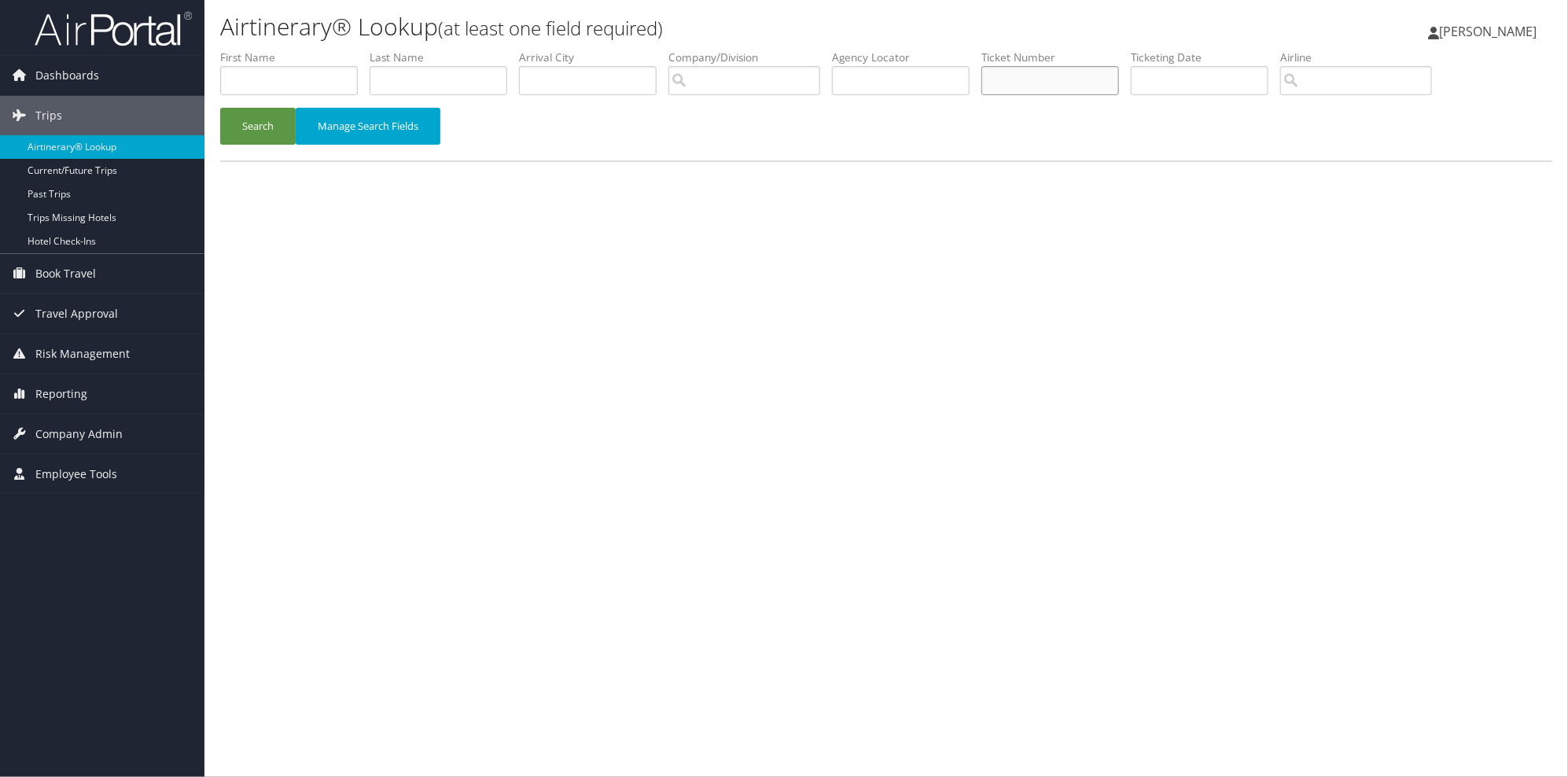
click at [1072, 74] on input "text" at bounding box center [1050, 80] width 138 height 29
type input "8900897225850"
click at [220, 108] on button "Search" at bounding box center [258, 126] width 75 height 37
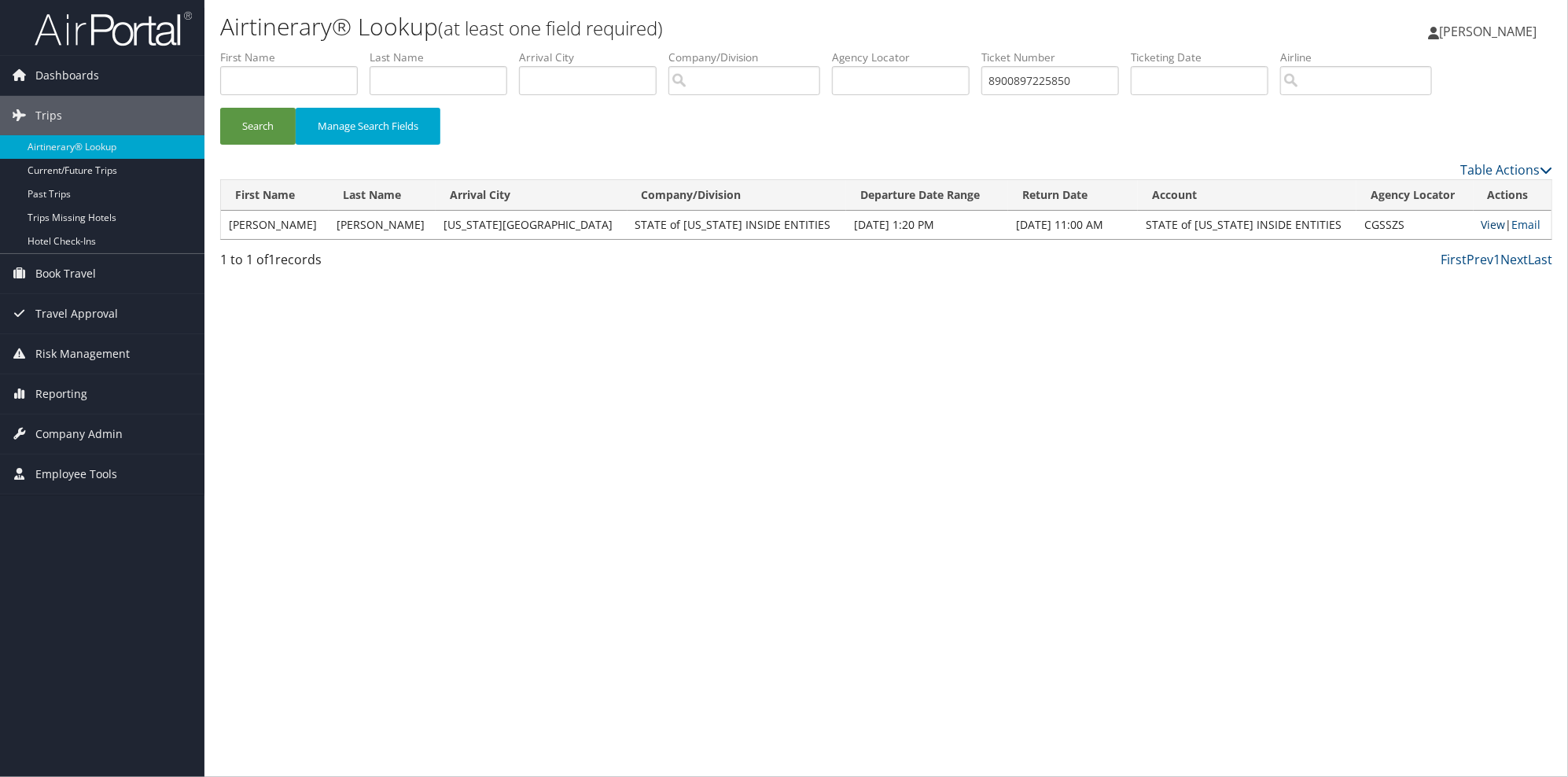
click at [1482, 226] on link "View" at bounding box center [1494, 225] width 24 height 15
